Goal: Transaction & Acquisition: Purchase product/service

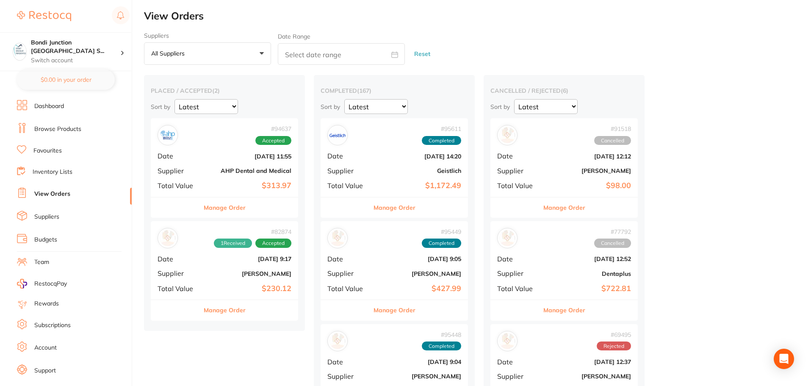
click at [231, 204] on button "Manage Order" at bounding box center [225, 207] width 42 height 20
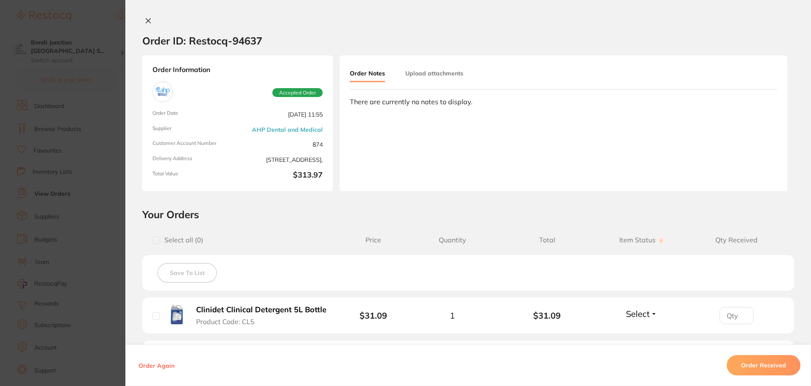
click at [145, 21] on icon at bounding box center [148, 20] width 7 height 7
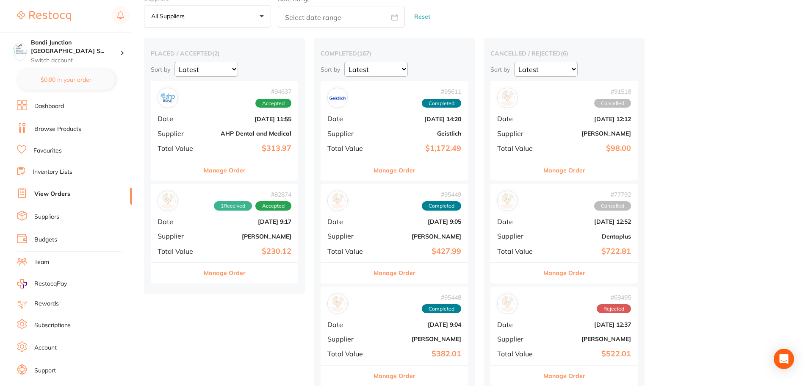
scroll to position [85, 0]
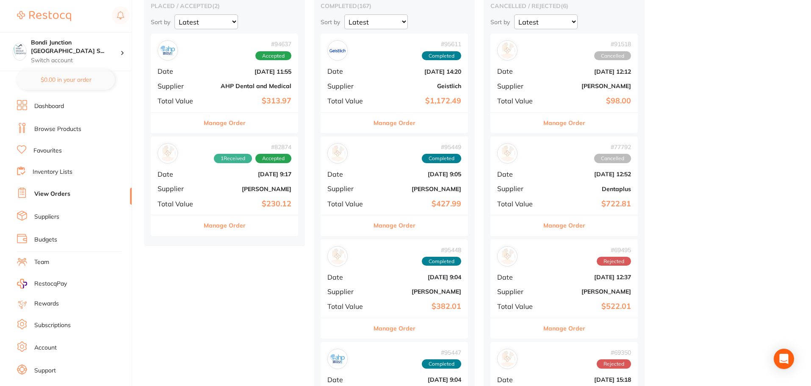
click at [235, 223] on button "Manage Order" at bounding box center [225, 225] width 42 height 20
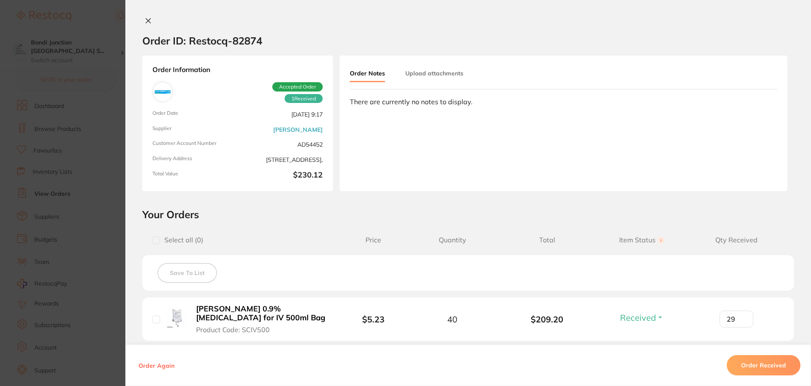
click at [146, 21] on icon at bounding box center [148, 21] width 5 height 5
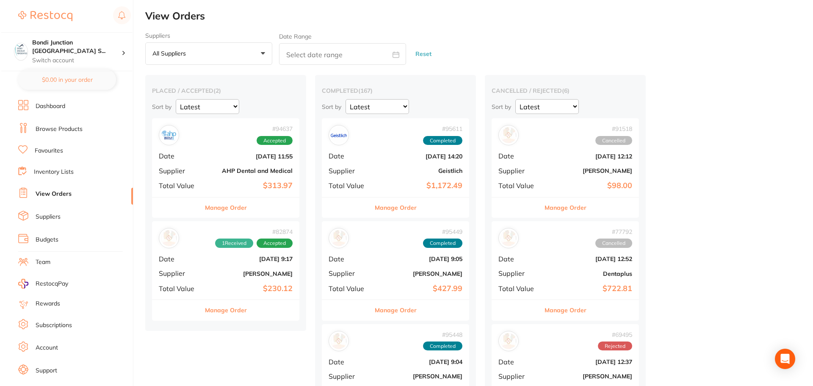
scroll to position [14, 0]
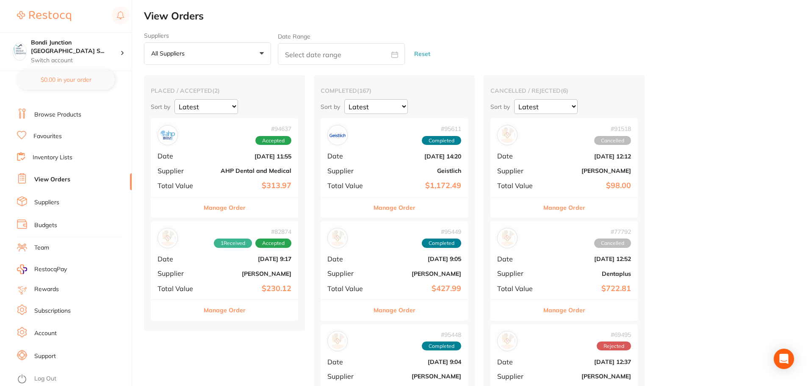
click at [46, 139] on link "Favourites" at bounding box center [47, 136] width 28 height 8
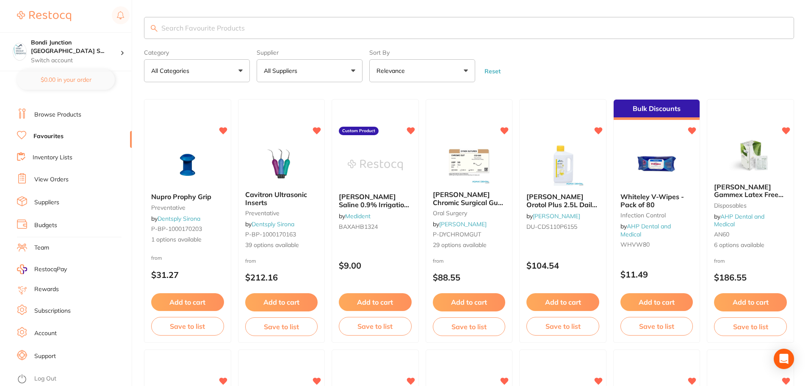
click at [181, 26] on input "search" at bounding box center [469, 28] width 650 height 22
type input "non sterile gowns"
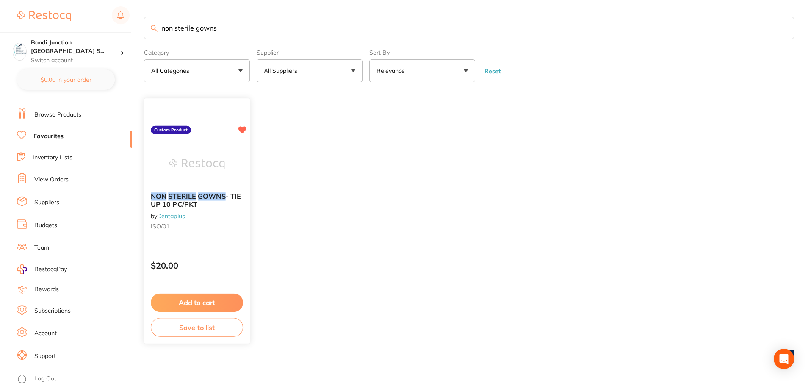
click at [188, 197] on em "STERILE" at bounding box center [182, 196] width 28 height 8
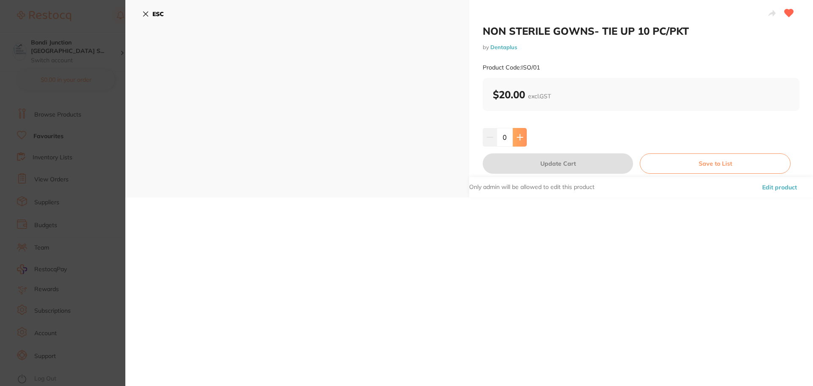
click at [518, 137] on icon at bounding box center [520, 137] width 6 height 6
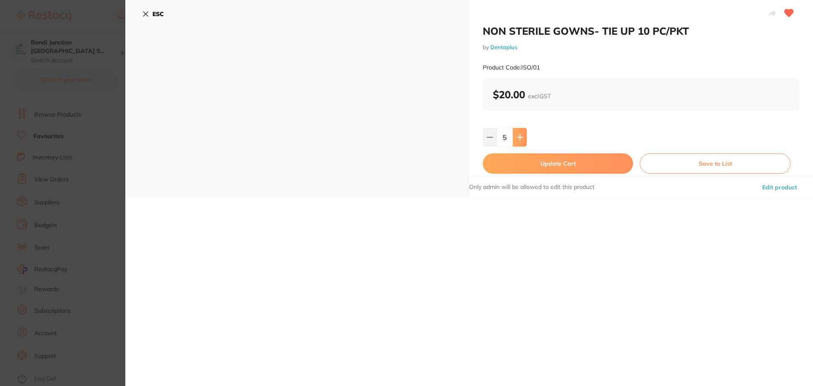
click at [518, 137] on icon at bounding box center [520, 137] width 6 height 6
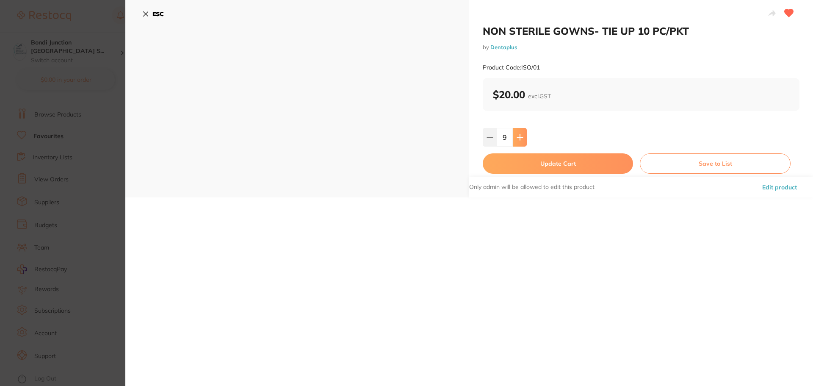
type input "10"
click at [144, 11] on icon at bounding box center [145, 14] width 7 height 7
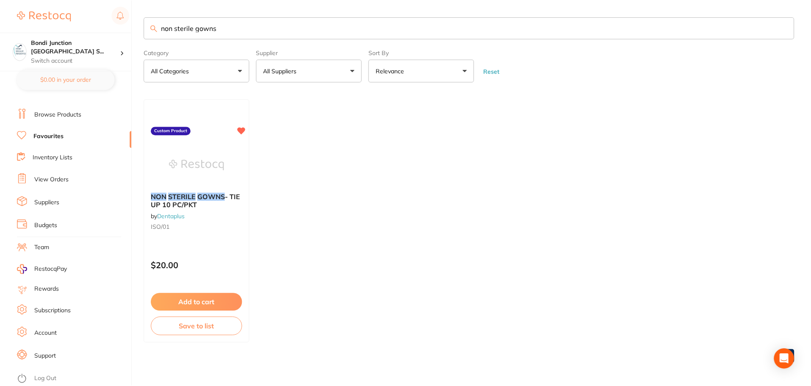
scroll to position [0, 0]
click at [344, 69] on button "All Suppliers" at bounding box center [309, 70] width 106 height 23
click at [65, 113] on link "Browse Products" at bounding box center [57, 114] width 47 height 8
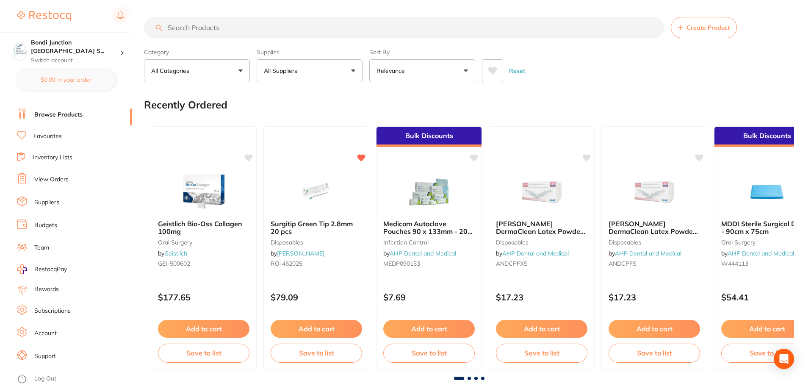
click at [176, 29] on input "search" at bounding box center [404, 27] width 520 height 21
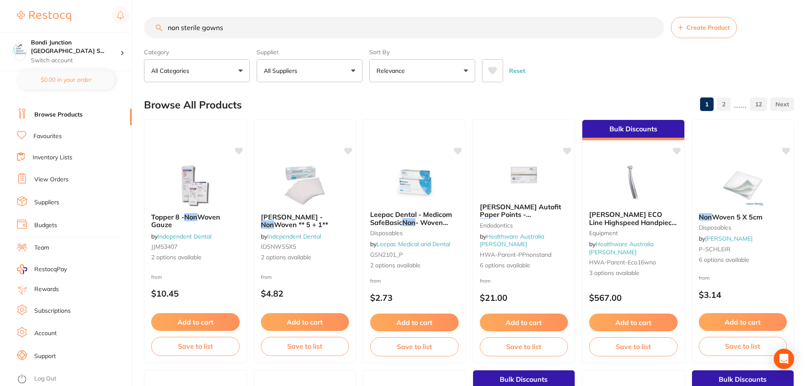
type input "non sterile gowns"
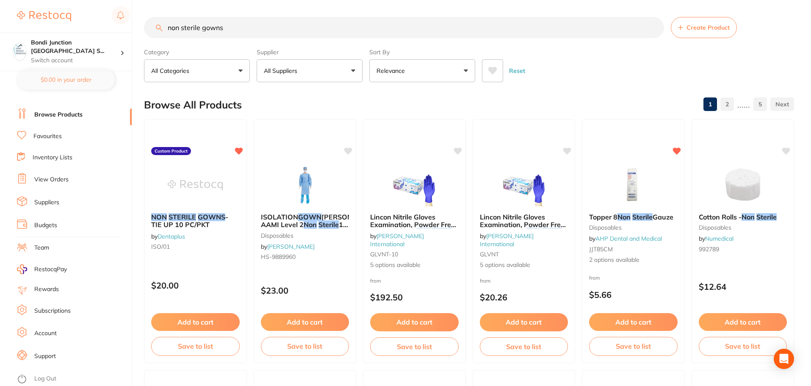
click at [353, 70] on button "All Suppliers" at bounding box center [309, 70] width 106 height 23
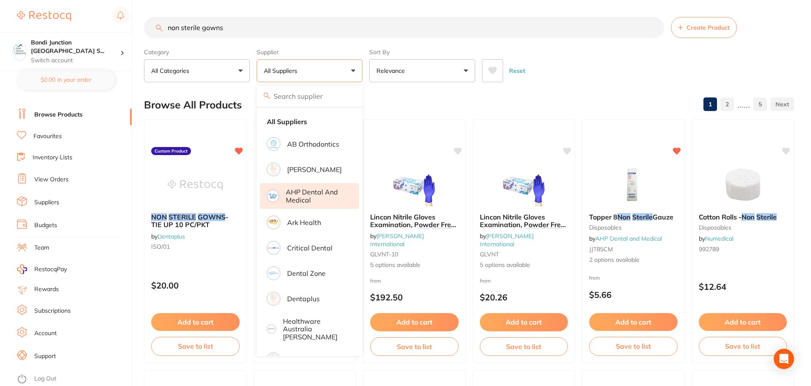
click at [327, 190] on p "AHP Dental and Medical" at bounding box center [316, 196] width 61 height 16
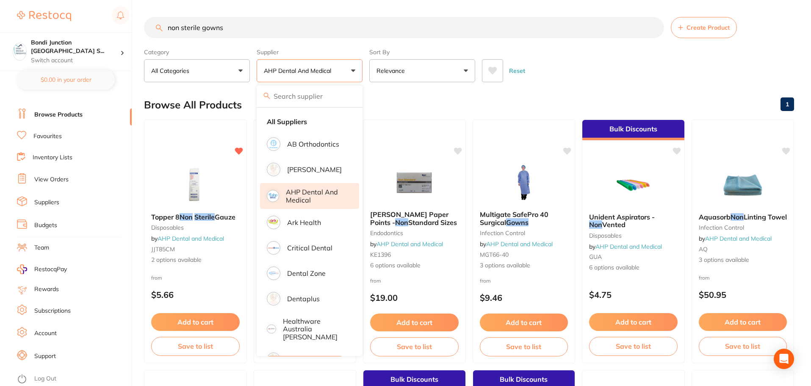
click at [703, 66] on div "Reset" at bounding box center [634, 67] width 305 height 30
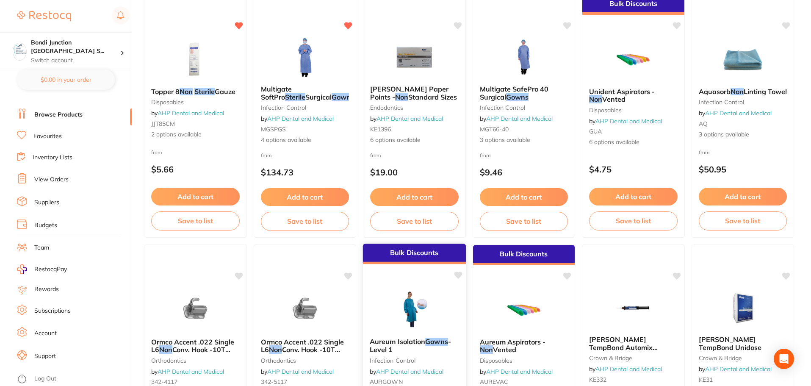
scroll to position [212, 0]
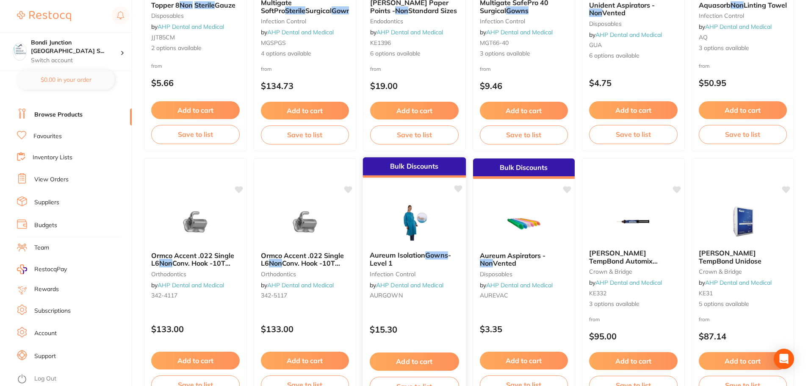
click at [385, 256] on span "Aureum Isolation" at bounding box center [396, 255] width 55 height 8
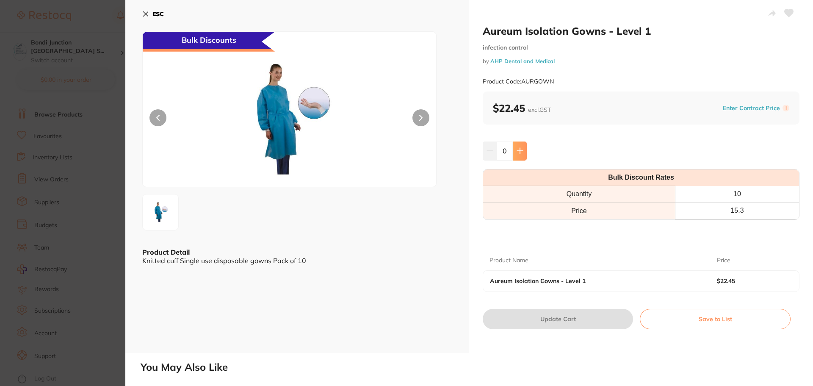
click at [517, 152] on icon at bounding box center [519, 150] width 7 height 7
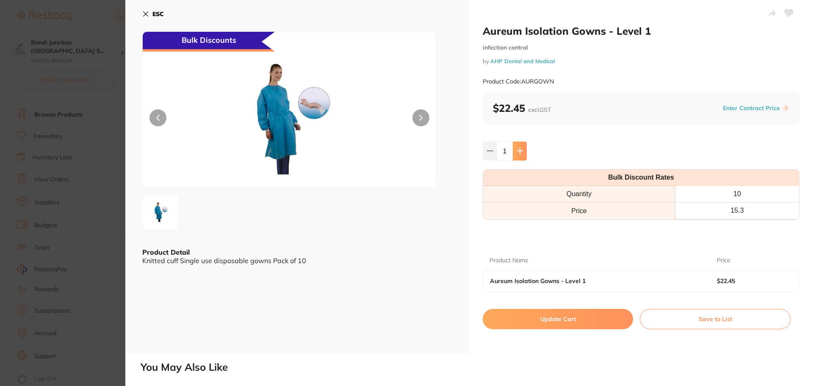
click at [517, 152] on icon at bounding box center [519, 150] width 7 height 7
click at [518, 152] on icon at bounding box center [519, 150] width 7 height 7
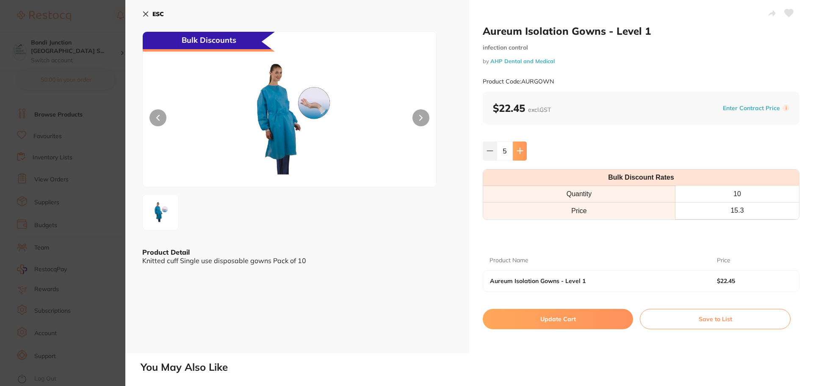
type input "6"
click at [548, 321] on button "Update Cart" at bounding box center [558, 319] width 150 height 20
checkbox input "false"
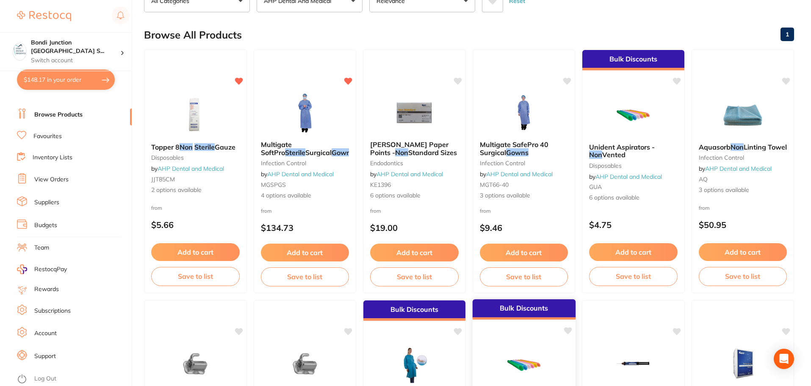
scroll to position [56, 0]
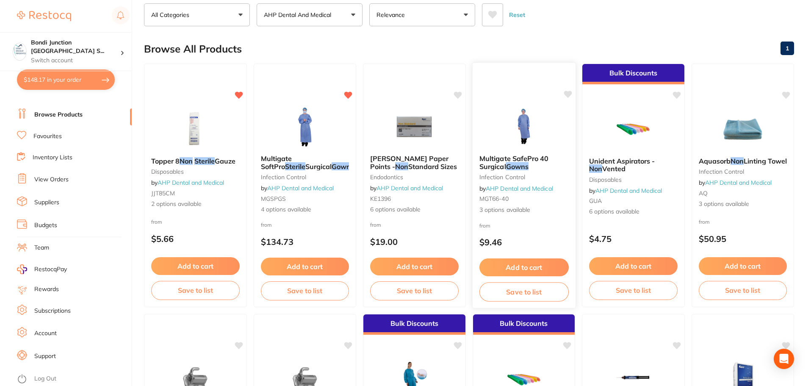
click at [506, 161] on span "Multigate SafePro 40 Surgical" at bounding box center [513, 162] width 69 height 17
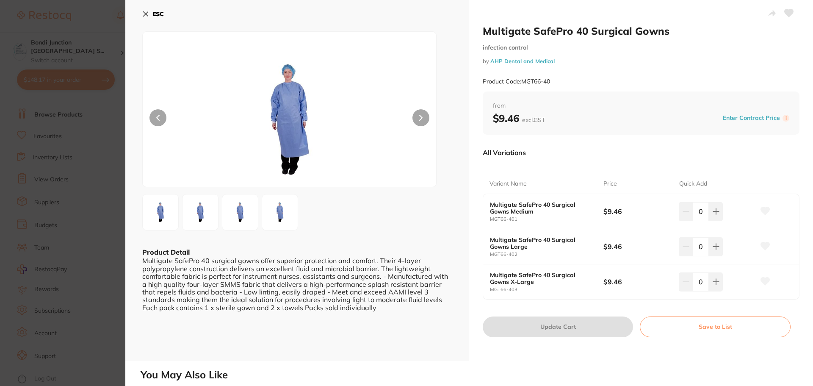
click at [145, 14] on icon at bounding box center [145, 14] width 5 height 5
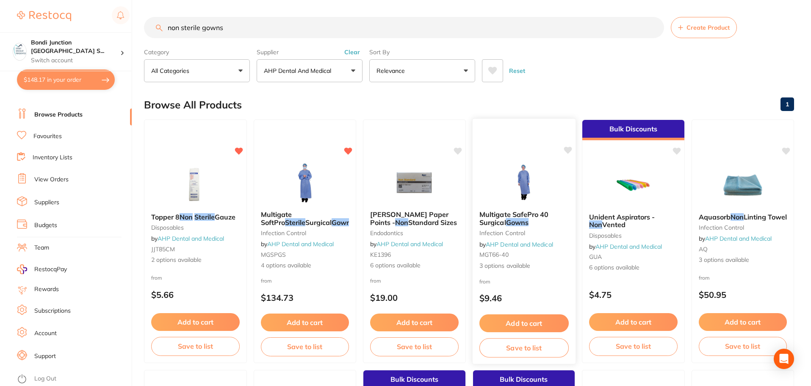
click at [509, 215] on span "Multigate SafePro 40 Surgical" at bounding box center [513, 218] width 69 height 17
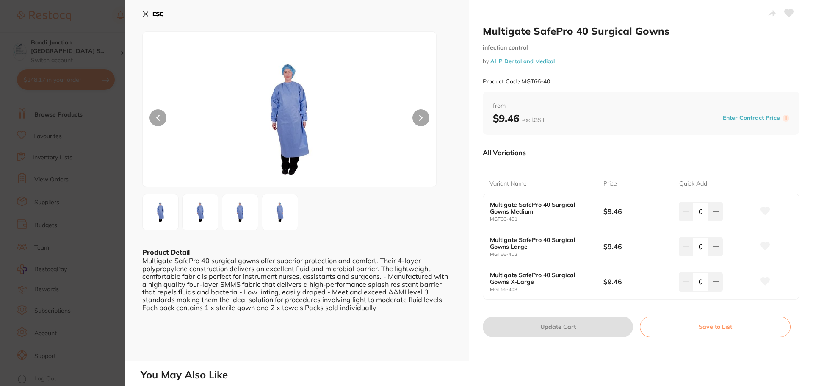
click at [149, 16] on button "ESC" at bounding box center [153, 14] width 22 height 14
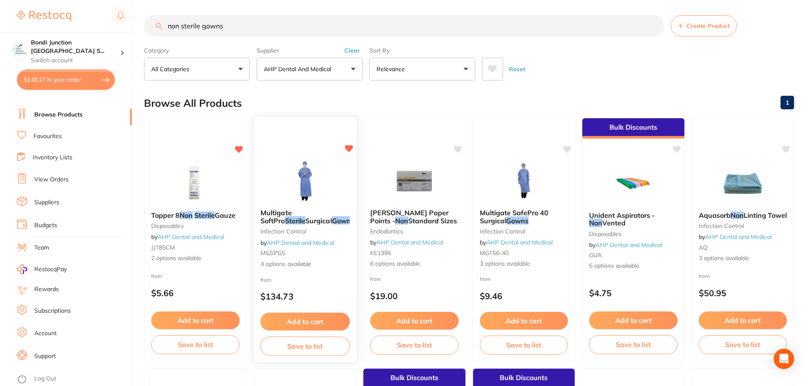
click at [331, 217] on em "Gowns" at bounding box center [342, 220] width 23 height 8
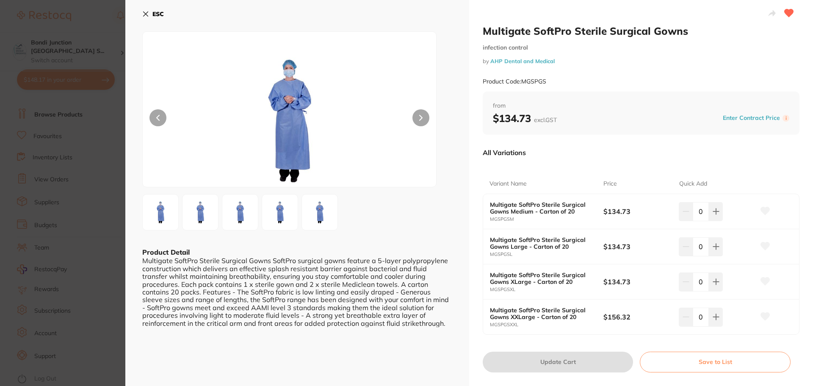
click at [144, 16] on icon at bounding box center [145, 14] width 5 height 5
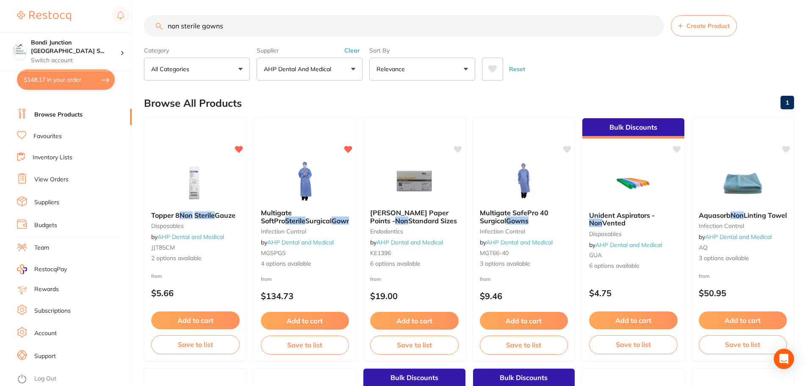
click at [228, 25] on input "non sterile gowns" at bounding box center [404, 25] width 520 height 21
type input "n"
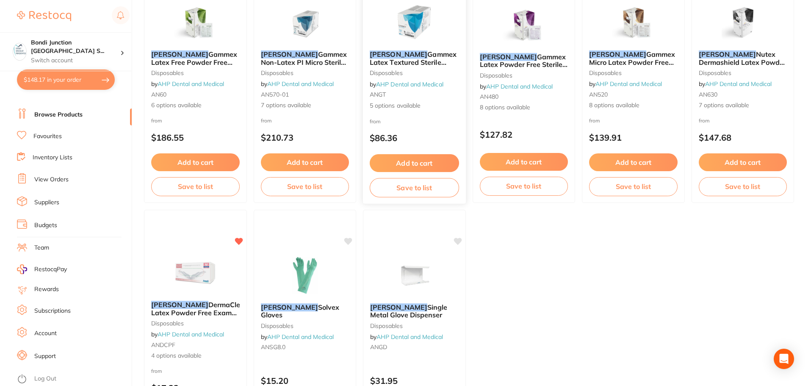
scroll to position [212, 0]
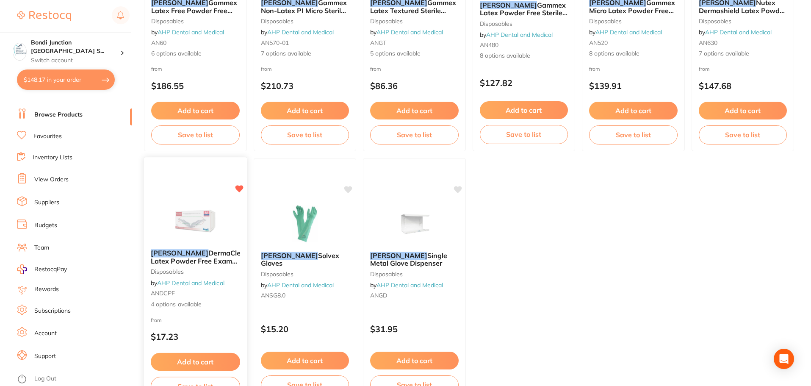
type input "[PERSON_NAME]"
click at [190, 259] on span "DermaClean Latex Powder Free Exam Gloves" at bounding box center [199, 260] width 97 height 24
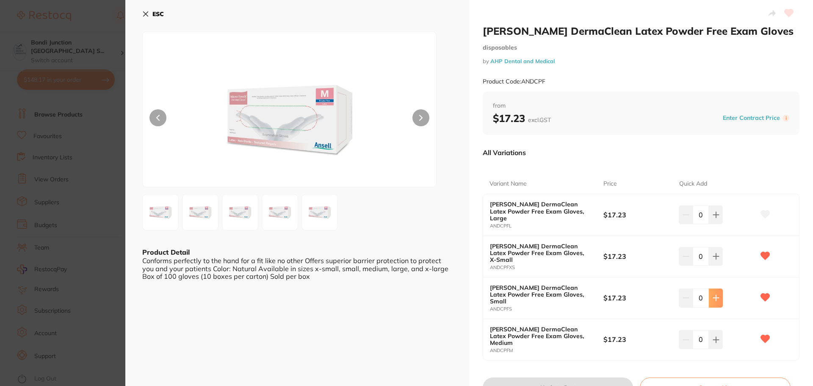
click at [716, 294] on icon at bounding box center [715, 297] width 7 height 7
click at [714, 295] on icon at bounding box center [716, 298] width 6 height 6
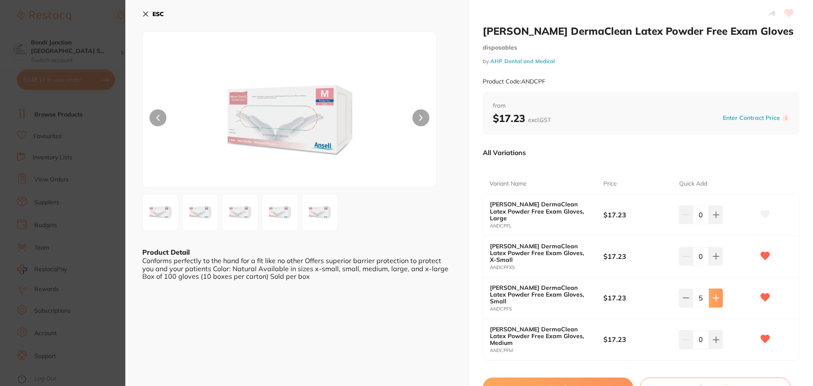
click at [714, 295] on icon at bounding box center [716, 298] width 6 height 6
click at [715, 294] on icon at bounding box center [715, 297] width 7 height 7
click at [714, 295] on icon at bounding box center [716, 298] width 6 height 6
type input "8"
click at [565, 377] on button "Update Cart" at bounding box center [558, 387] width 150 height 20
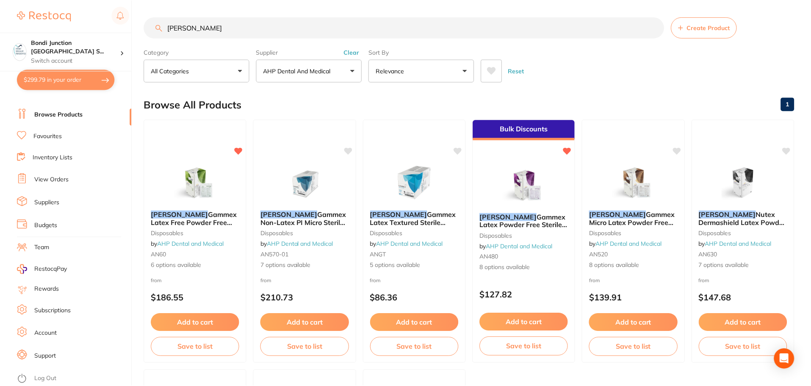
scroll to position [212, 0]
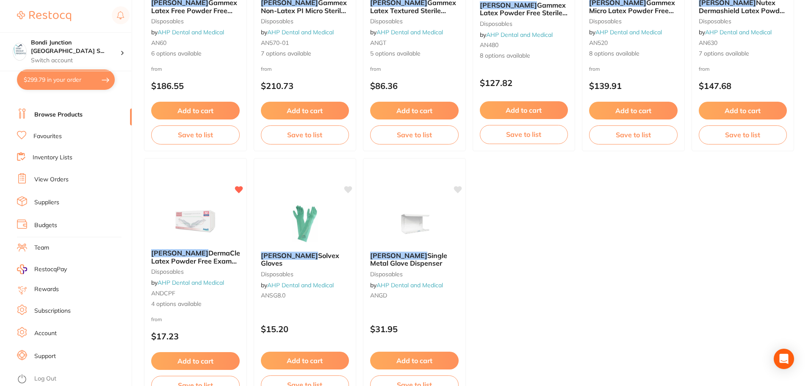
click at [77, 81] on button "$299.79 in your order" at bounding box center [66, 79] width 98 height 20
checkbox input "true"
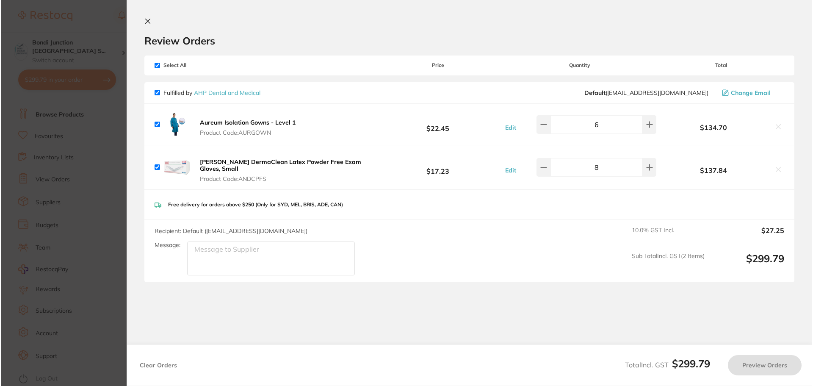
scroll to position [0, 0]
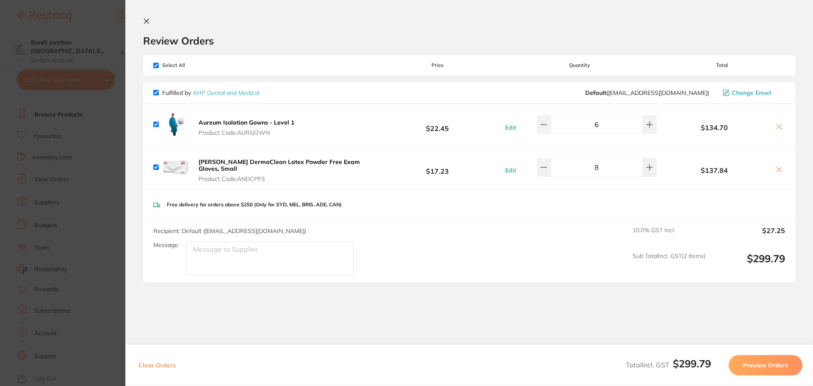
click at [764, 364] on button "Preview Orders" at bounding box center [765, 365] width 74 height 20
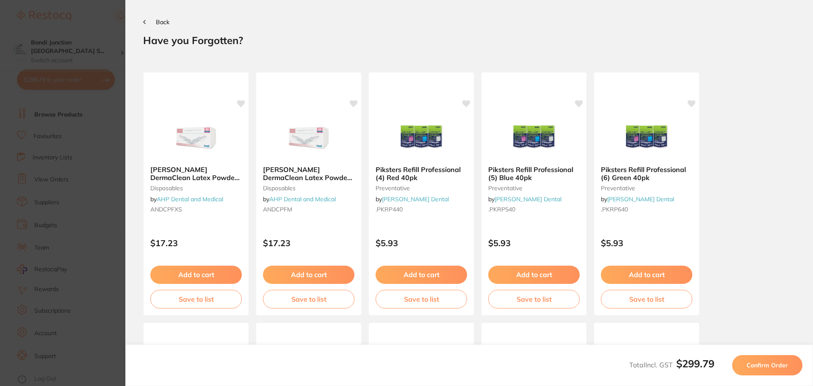
click at [764, 364] on span "Confirm Order" at bounding box center [766, 365] width 41 height 8
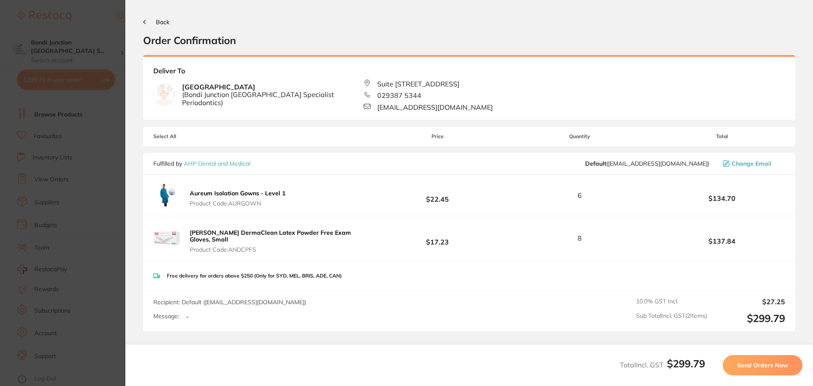
click at [764, 364] on span "Send Orders Now" at bounding box center [762, 365] width 51 height 8
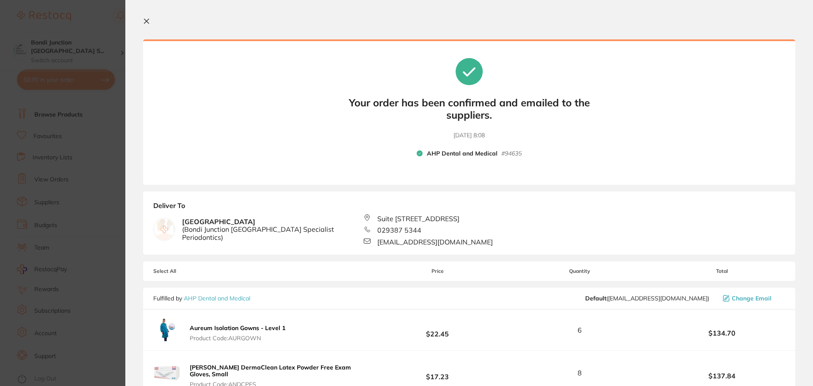
click at [149, 22] on icon at bounding box center [146, 21] width 7 height 7
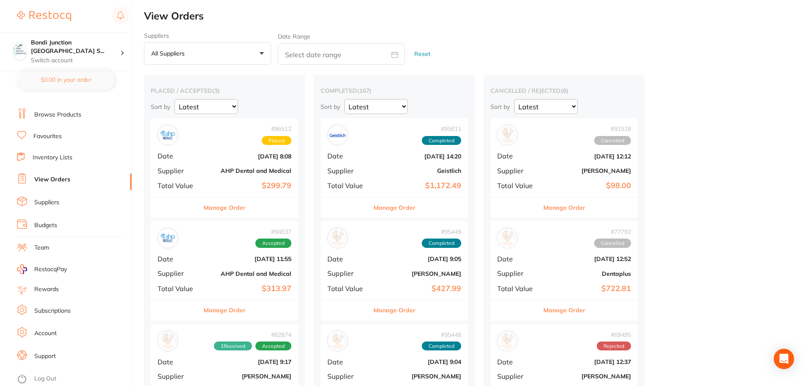
click at [46, 139] on link "Favourites" at bounding box center [47, 136] width 28 height 8
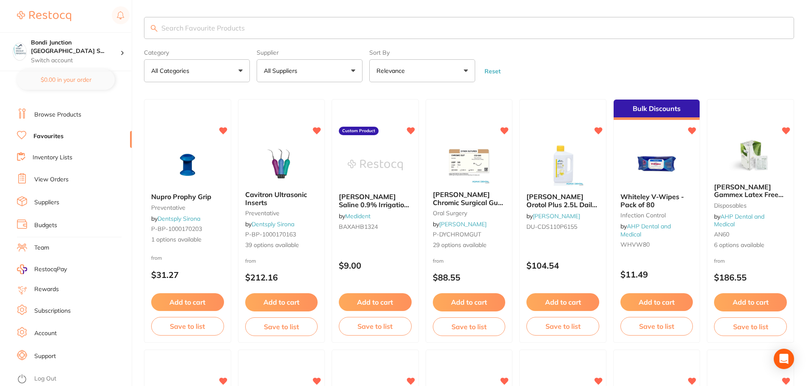
click at [206, 25] on input "search" at bounding box center [469, 28] width 650 height 22
type input "sterile gowns"
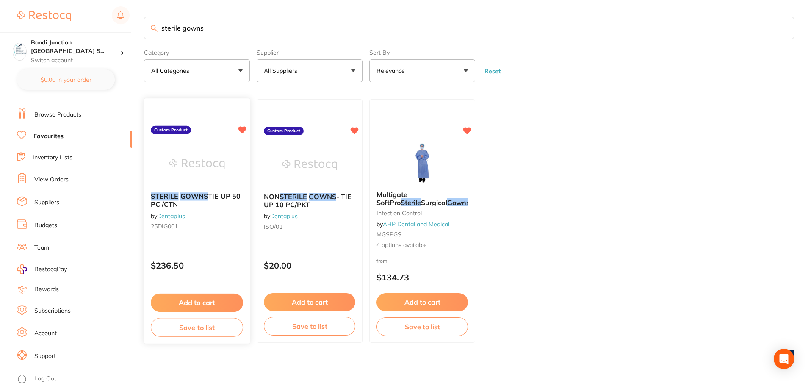
click at [174, 198] on em "STERILE" at bounding box center [165, 196] width 28 height 8
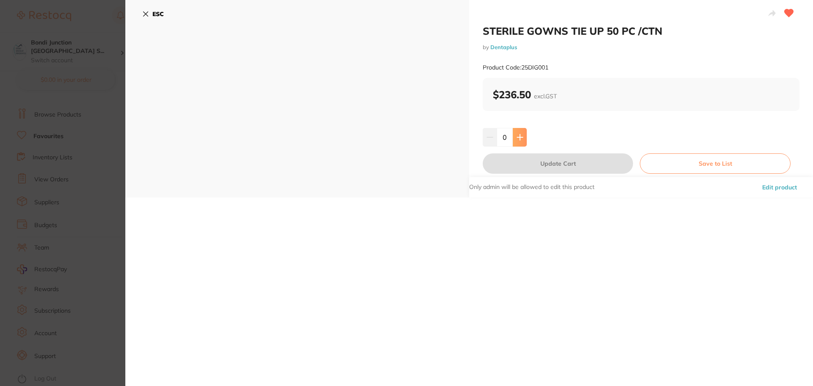
click at [520, 136] on icon at bounding box center [519, 137] width 7 height 7
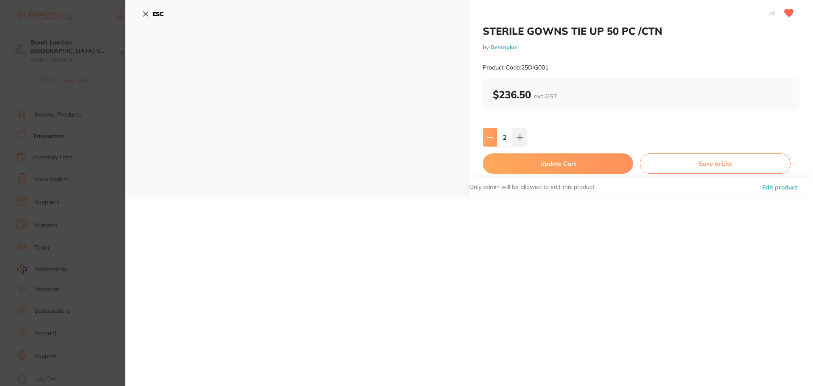
click at [486, 136] on icon at bounding box center [489, 137] width 7 height 7
type input "1"
click at [574, 165] on button "Update Cart" at bounding box center [558, 163] width 150 height 20
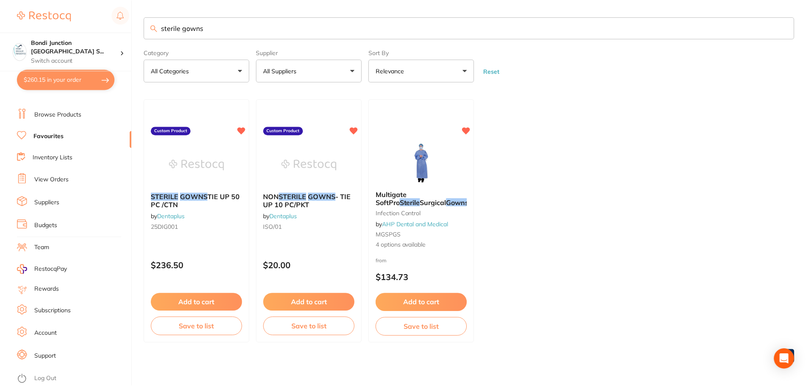
scroll to position [1, 0]
click at [70, 76] on button "$260.15 in your order" at bounding box center [66, 79] width 98 height 20
checkbox input "true"
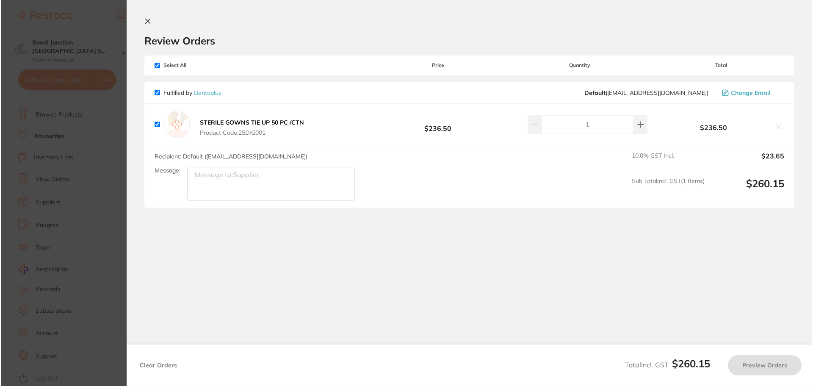
scroll to position [0, 0]
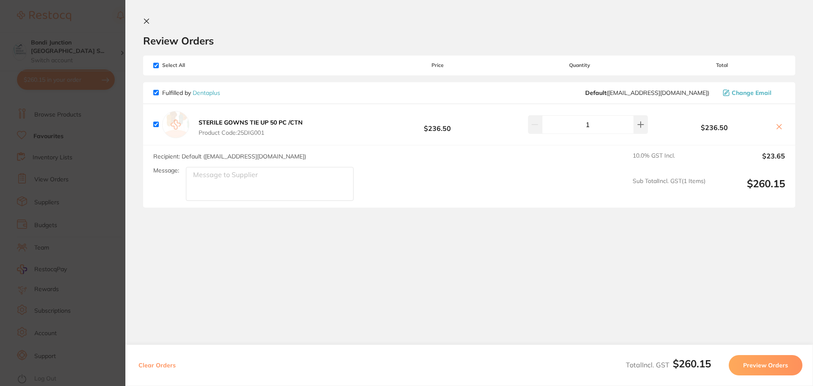
click at [753, 362] on button "Preview Orders" at bounding box center [765, 365] width 74 height 20
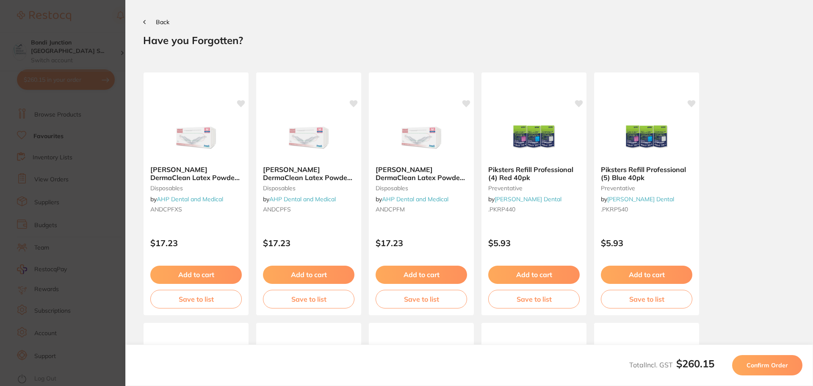
click at [753, 362] on span "Confirm Order" at bounding box center [766, 365] width 41 height 8
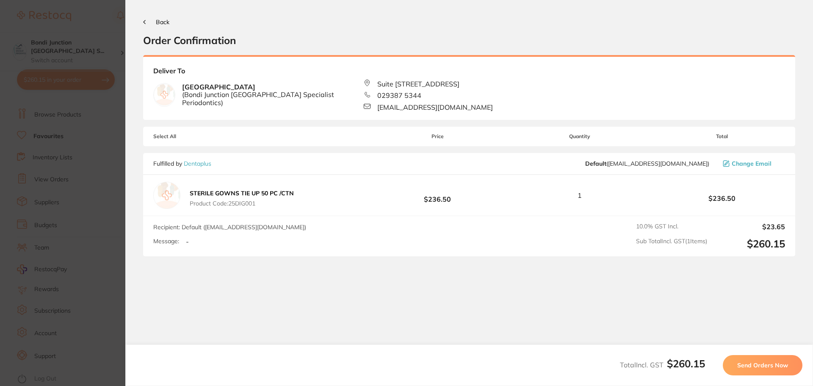
click at [753, 362] on span "Send Orders Now" at bounding box center [762, 365] width 51 height 8
